Goal: Navigation & Orientation: Find specific page/section

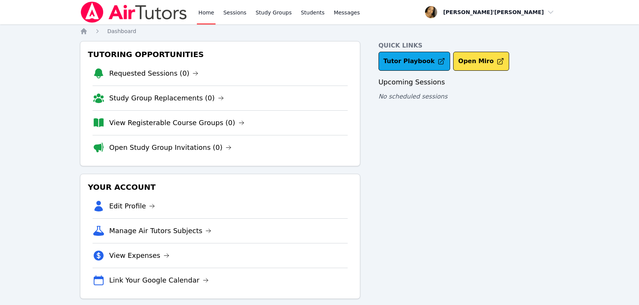
scroll to position [10, 0]
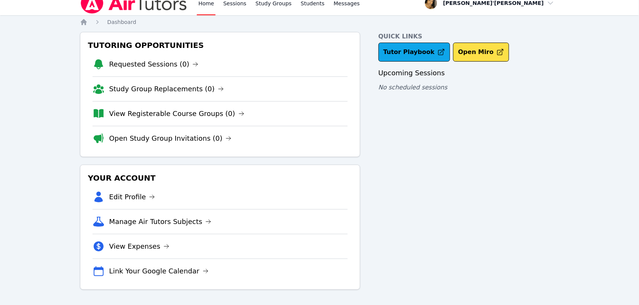
click at [323, 147] on li "Open Study Group Invitations (0)" at bounding box center [220, 138] width 255 height 25
